Goal: Transaction & Acquisition: Purchase product/service

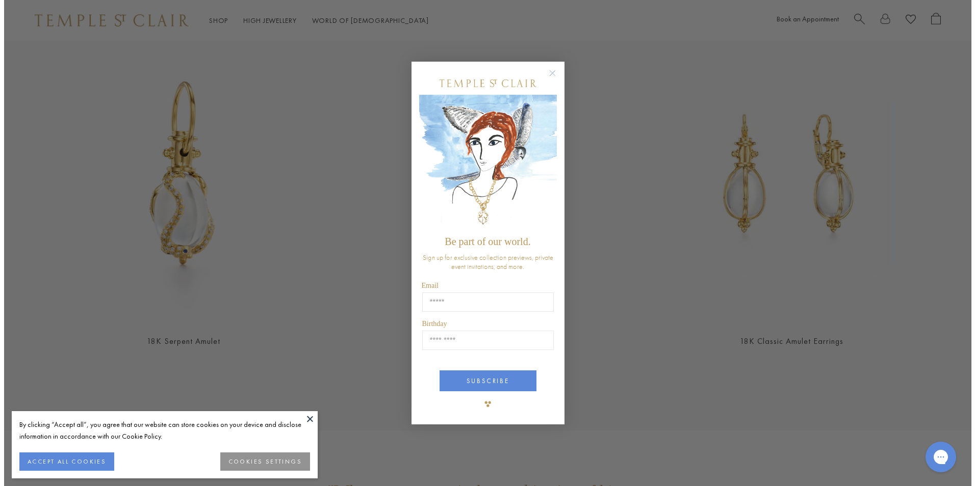
scroll to position [2303, 0]
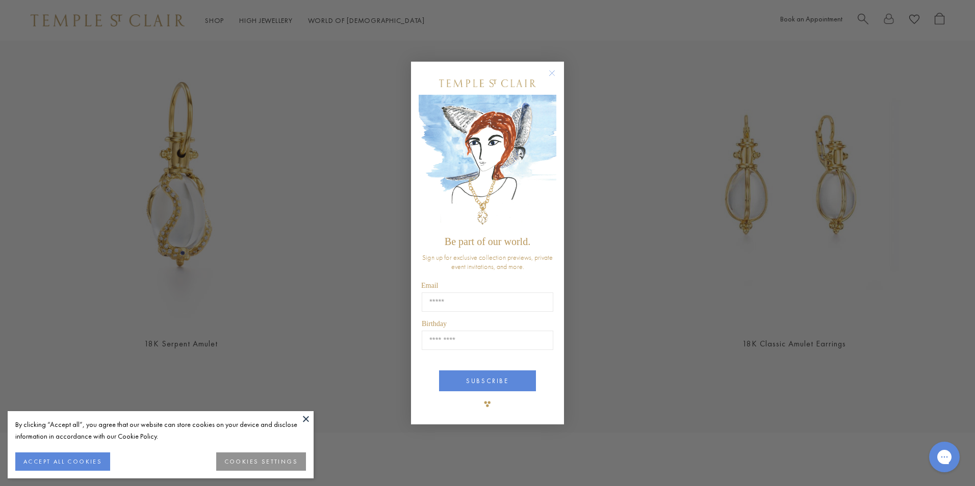
click at [548, 74] on circle "Close dialog" at bounding box center [552, 73] width 12 height 12
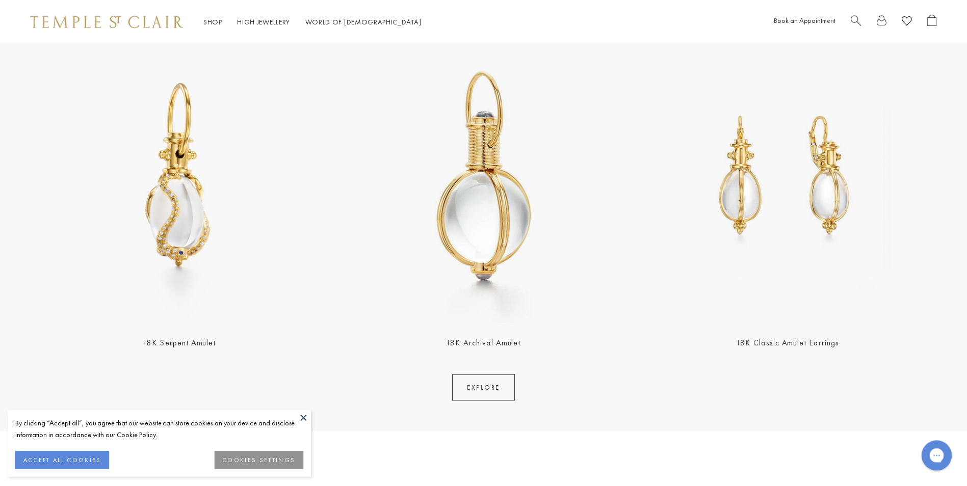
scroll to position [2294, 0]
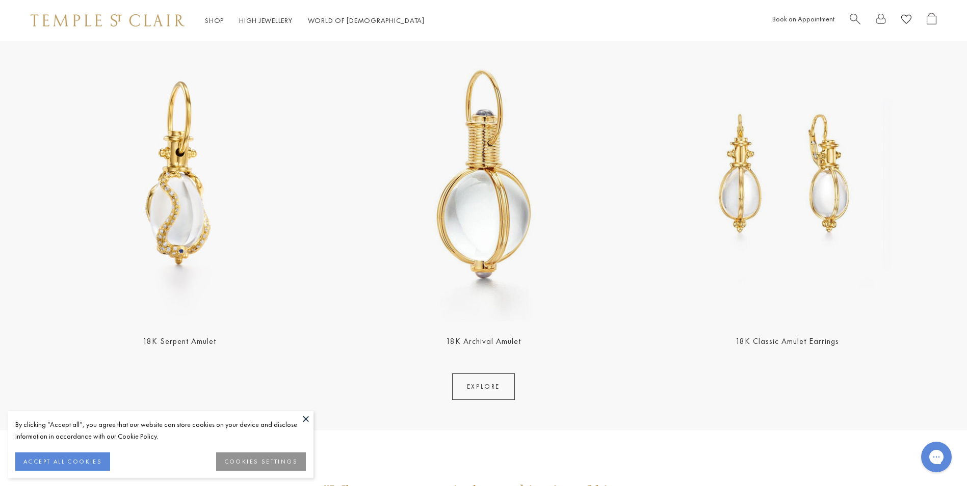
click at [744, 204] on img at bounding box center [788, 175] width 298 height 298
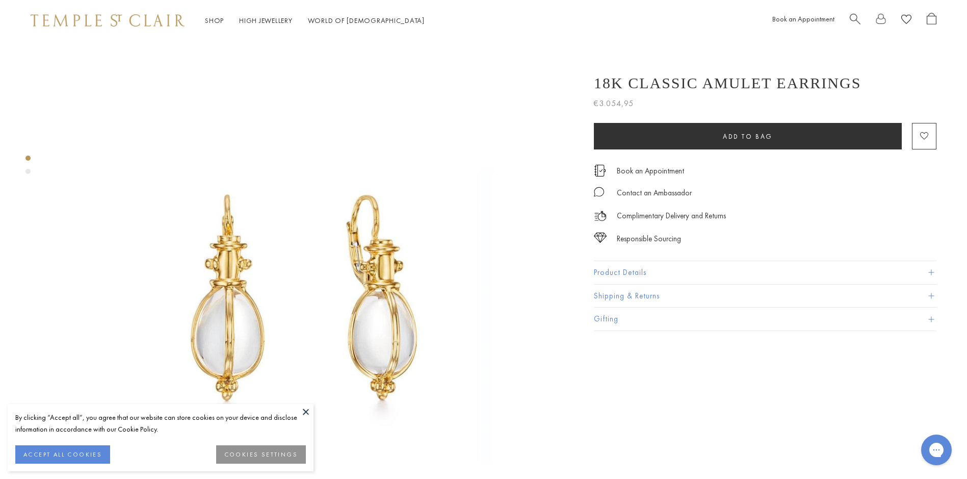
click at [123, 19] on img at bounding box center [108, 20] width 154 height 12
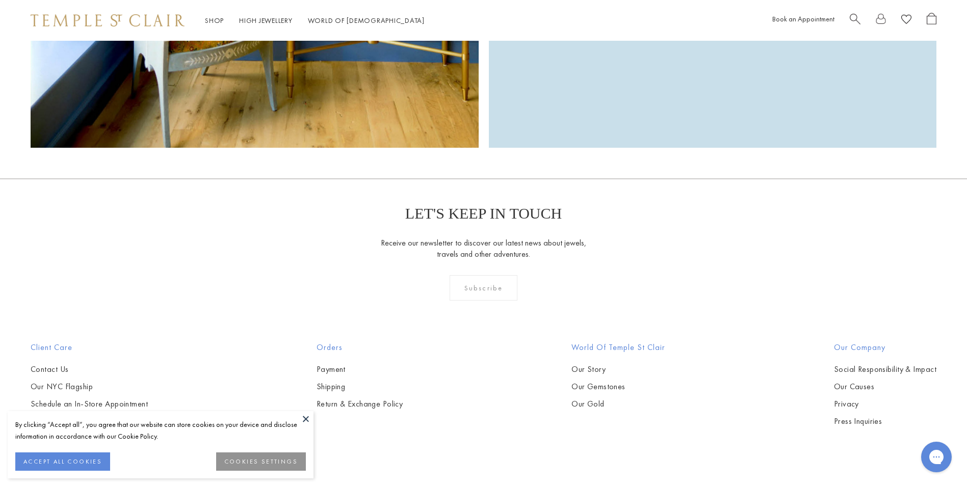
scroll to position [3246, 0]
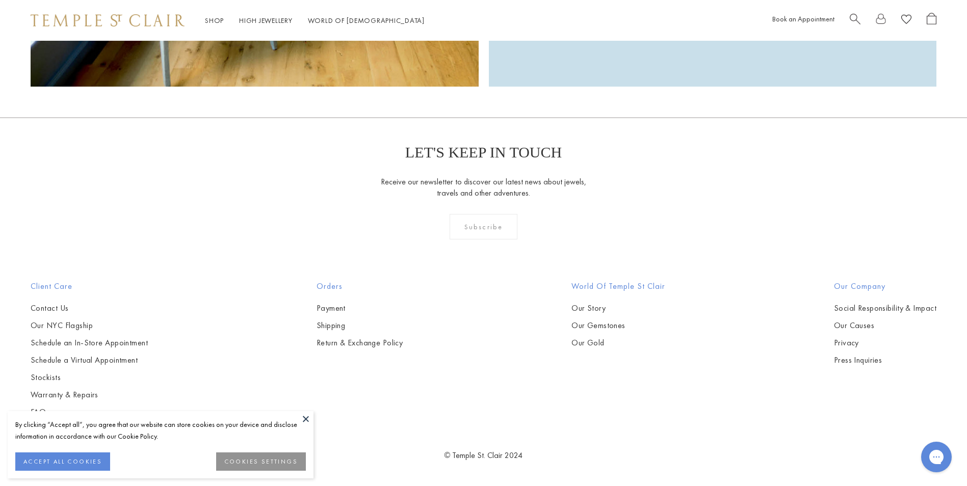
click at [307, 416] on button at bounding box center [305, 418] width 15 height 15
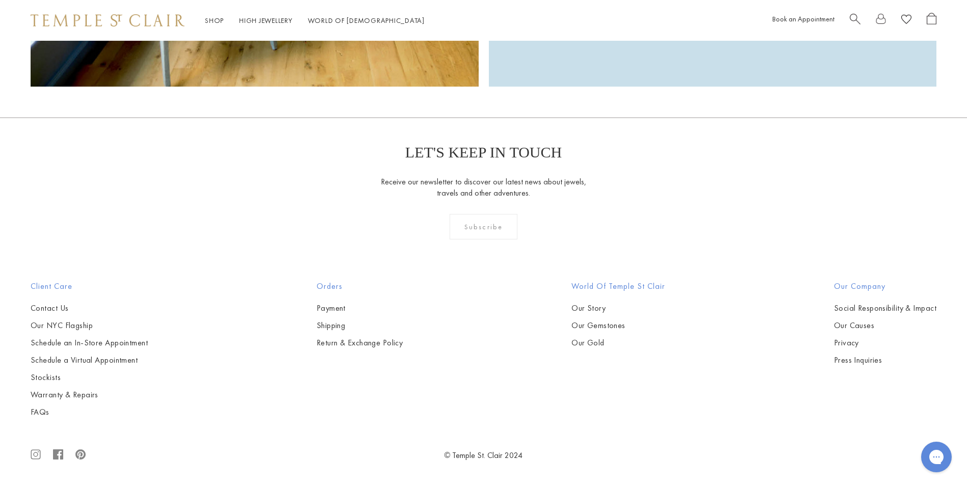
click at [34, 457] on circle at bounding box center [36, 455] width 4 height 4
